Goal: Transaction & Acquisition: Purchase product/service

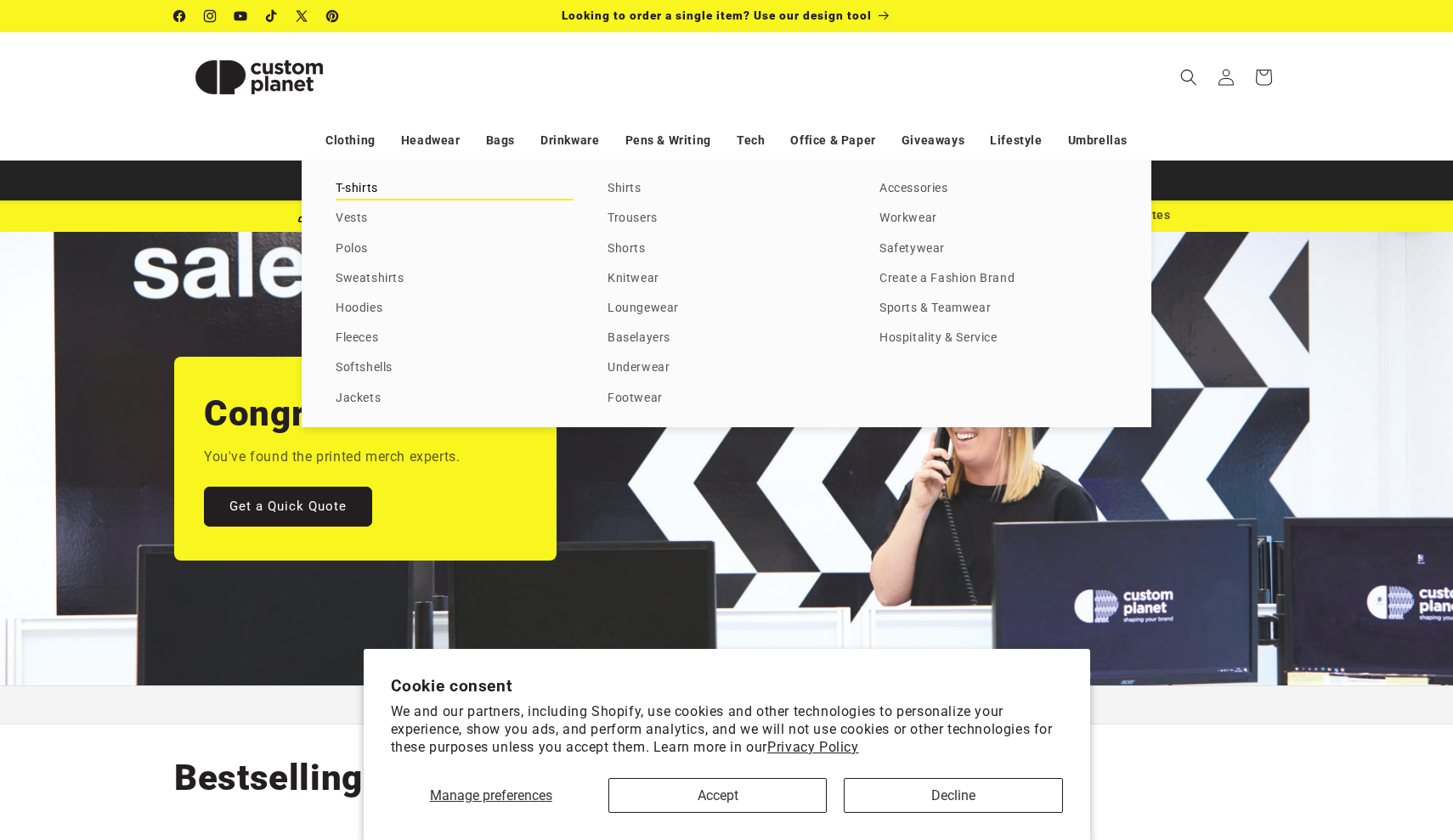
click at [358, 198] on link "T-shirts" at bounding box center [455, 189] width 238 height 23
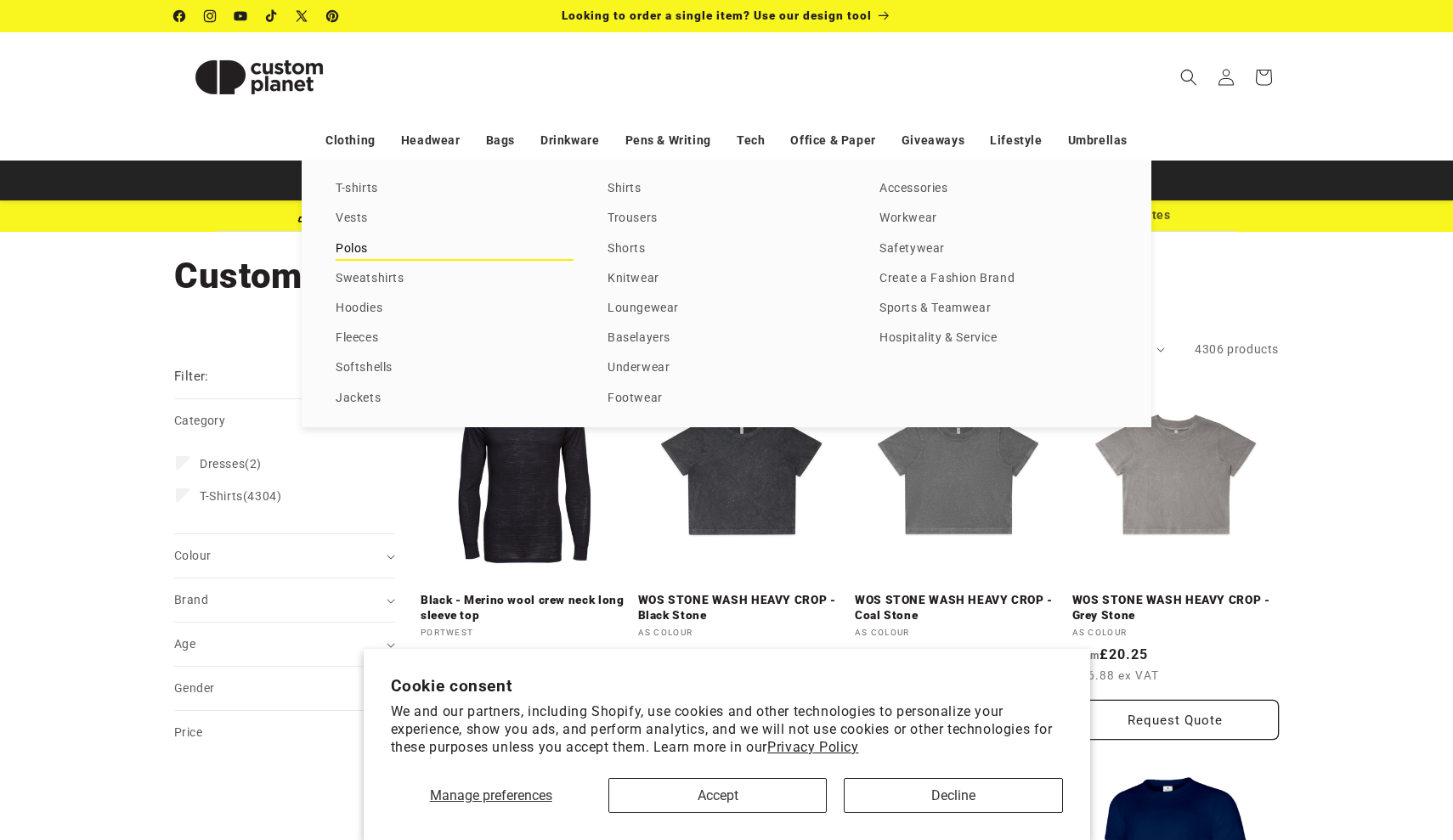
click at [351, 252] on link "Polos" at bounding box center [455, 249] width 238 height 23
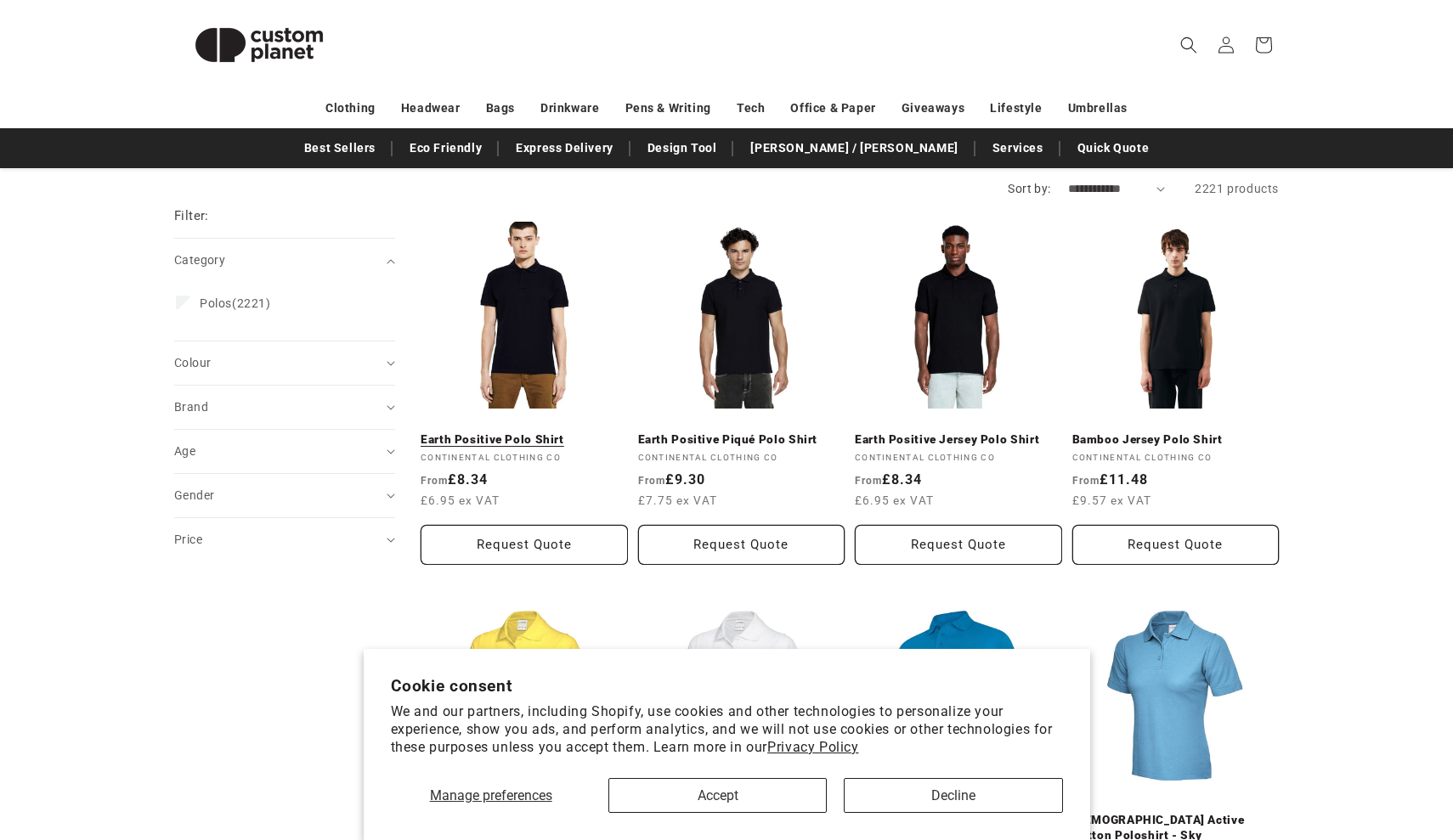
scroll to position [172, 0]
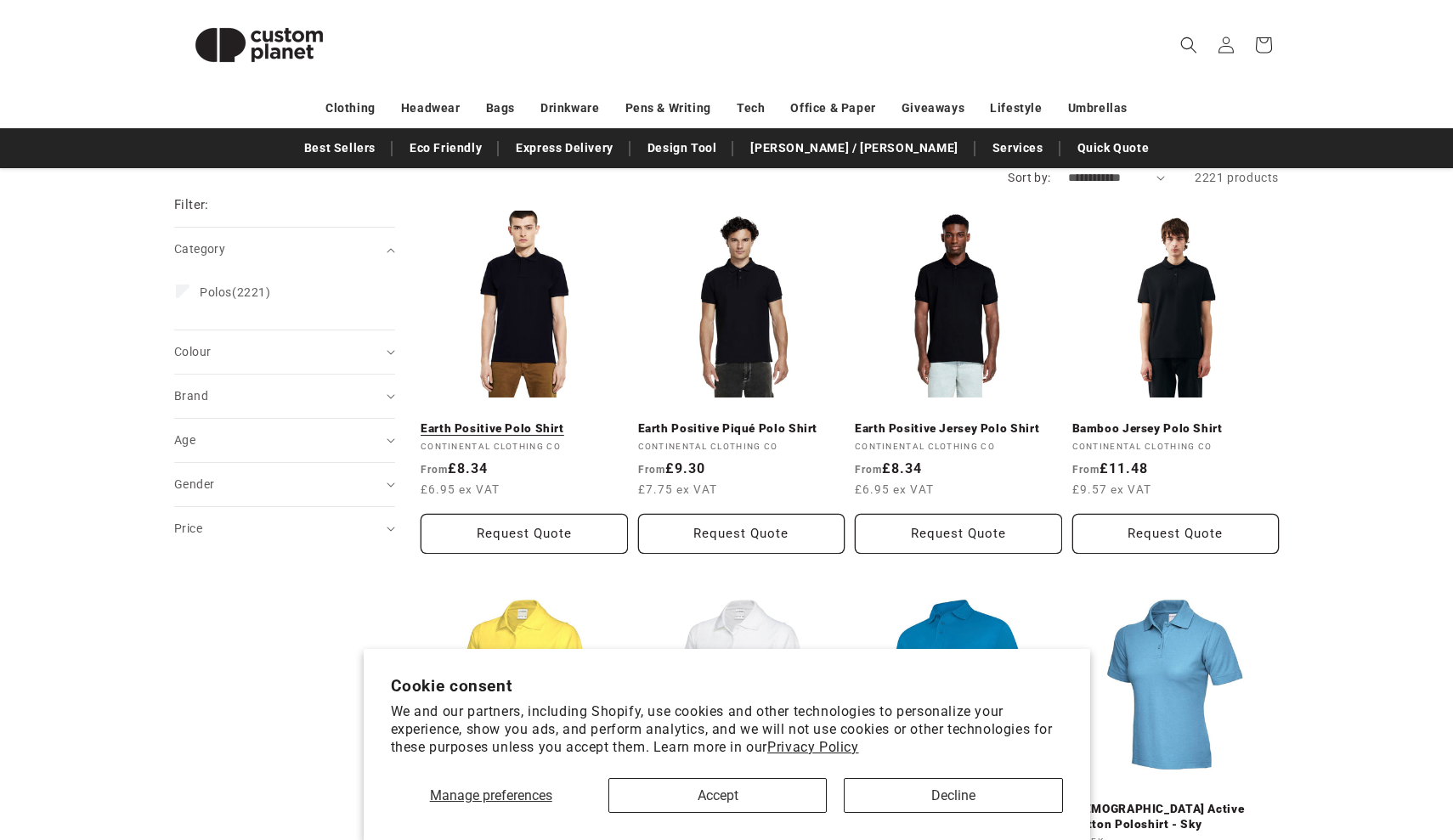
click at [511, 422] on link "Earth Positive Polo Shirt" at bounding box center [525, 429] width 207 height 15
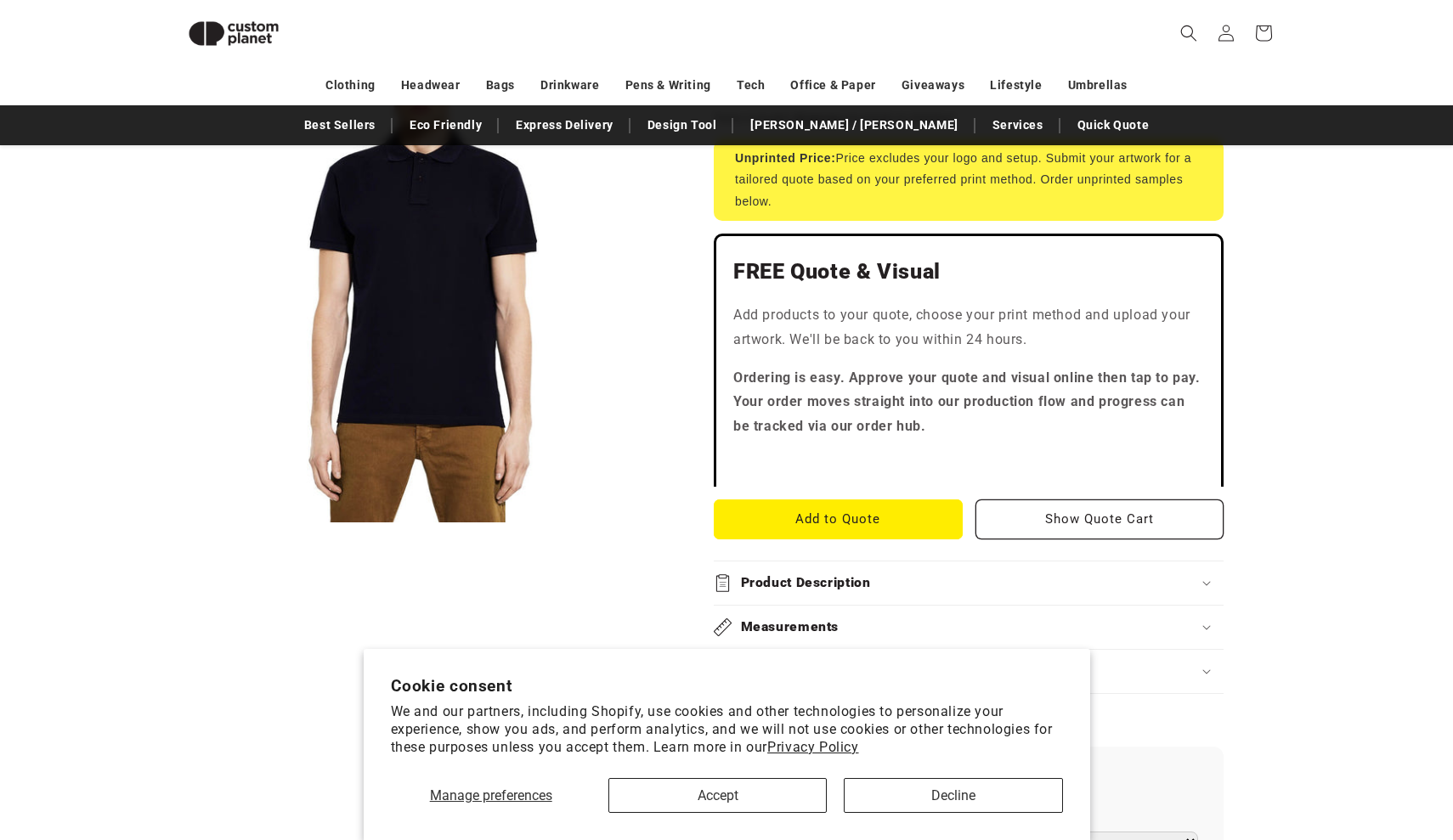
scroll to position [332, 0]
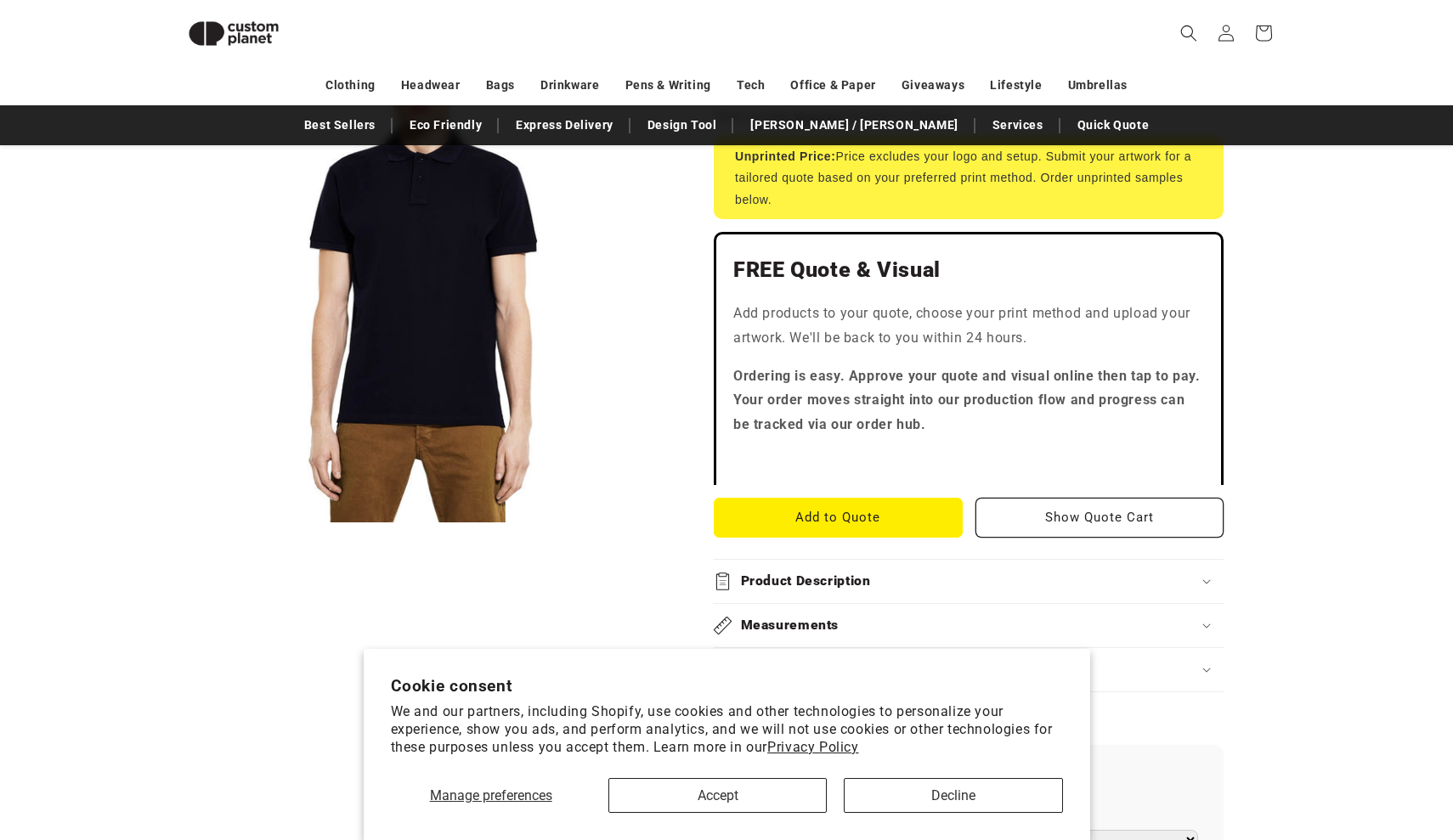
click at [786, 803] on button "Accept" at bounding box center [718, 796] width 219 height 35
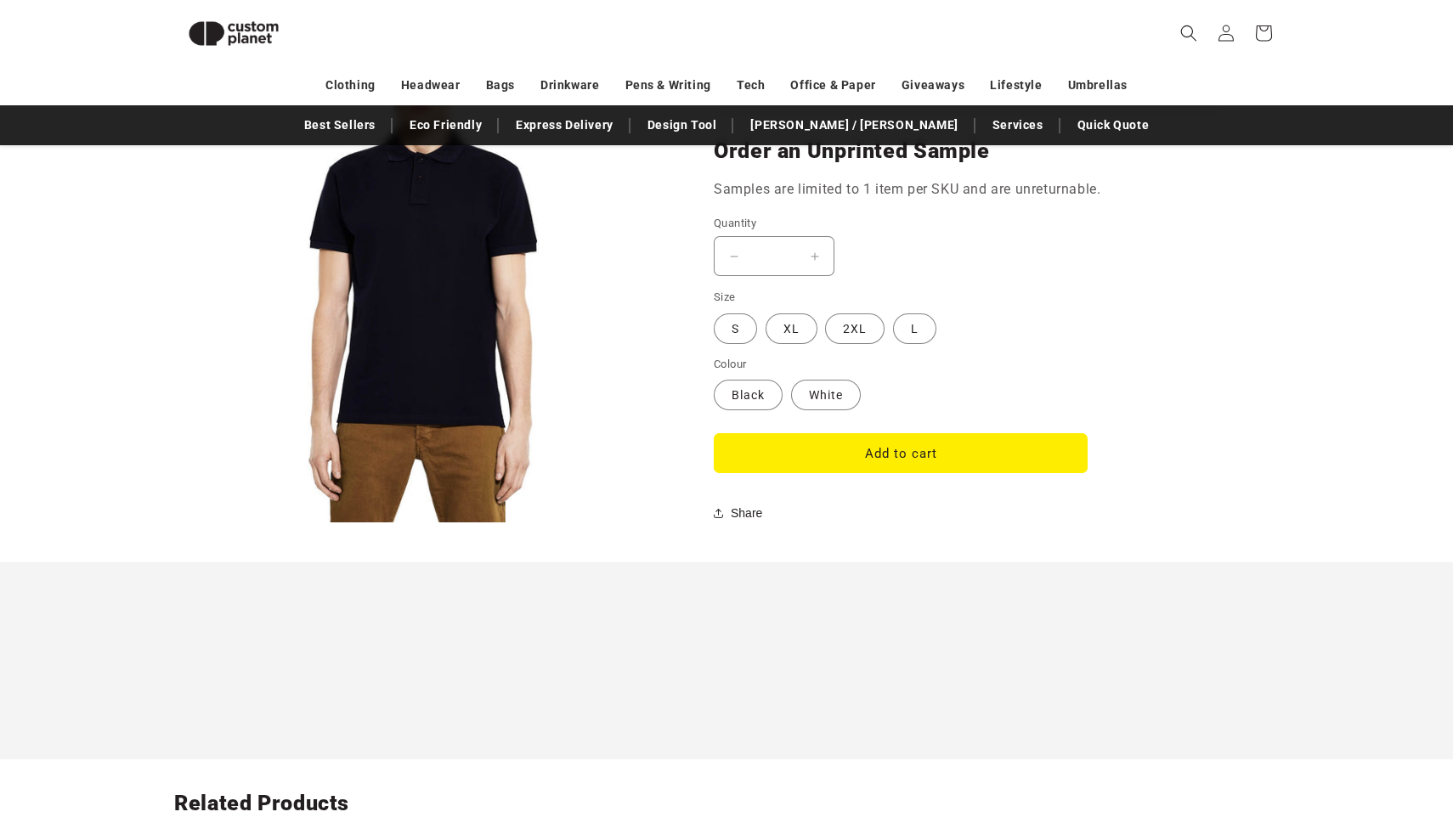
scroll to position [1315, 0]
